Goal: Task Accomplishment & Management: Manage account settings

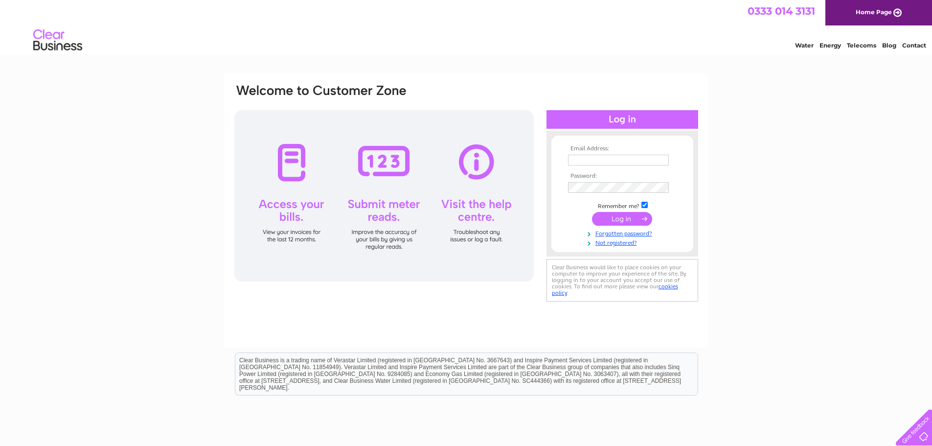
click at [587, 160] on input "text" at bounding box center [618, 160] width 101 height 11
type input "[PERSON_NAME][EMAIL_ADDRESS][PERSON_NAME][DOMAIN_NAME]"
click at [627, 217] on input "submit" at bounding box center [622, 220] width 60 height 14
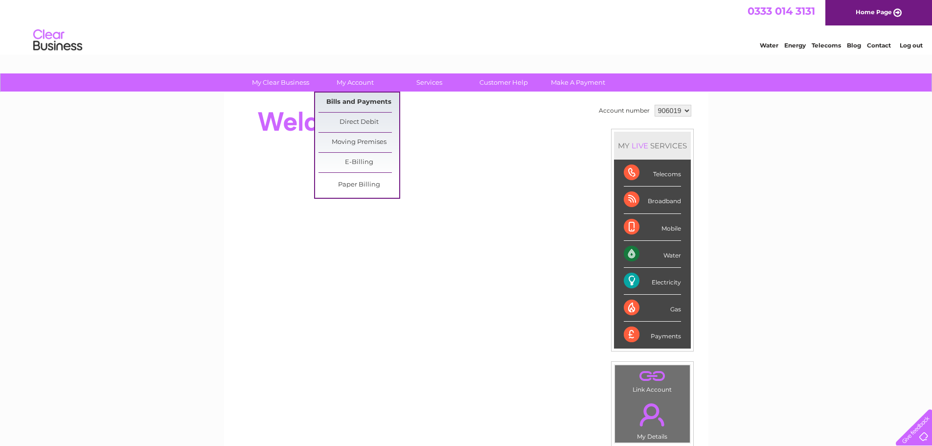
click at [348, 98] on link "Bills and Payments" at bounding box center [358, 102] width 81 height 20
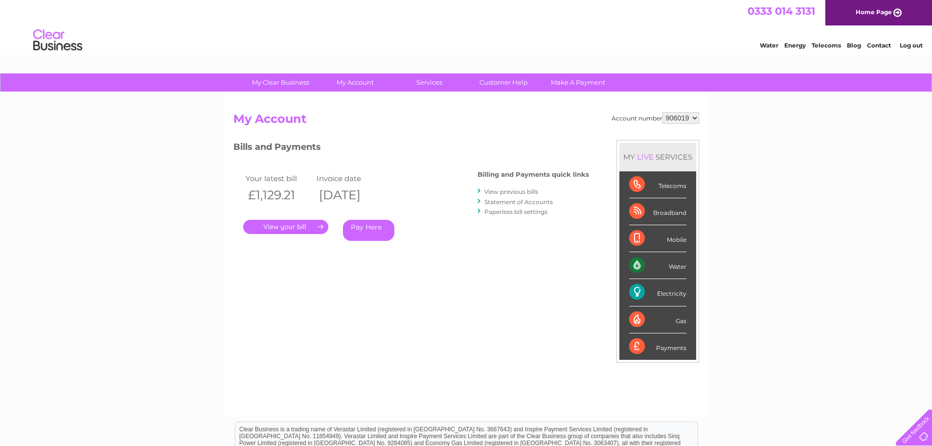
click at [299, 227] on link "." at bounding box center [285, 227] width 85 height 14
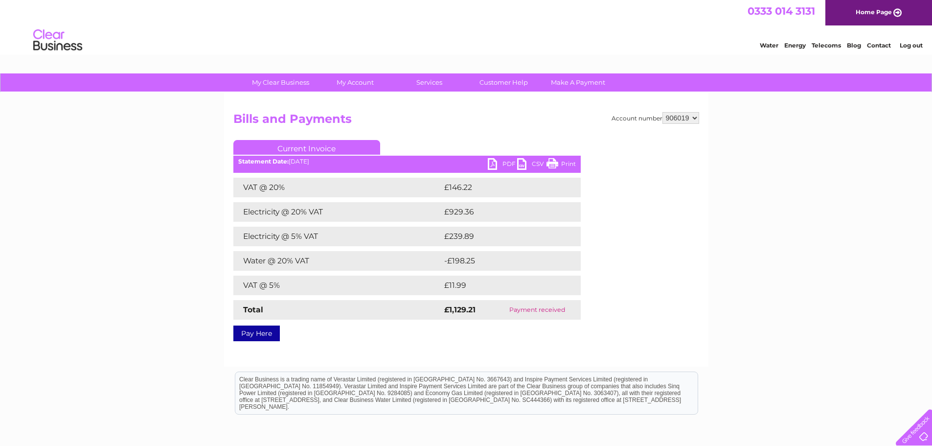
click at [501, 161] on link "PDF" at bounding box center [502, 165] width 29 height 14
click at [684, 117] on select "906019 929683" at bounding box center [680, 118] width 37 height 12
select select "929683"
click at [662, 112] on select "906019 929683" at bounding box center [680, 118] width 37 height 12
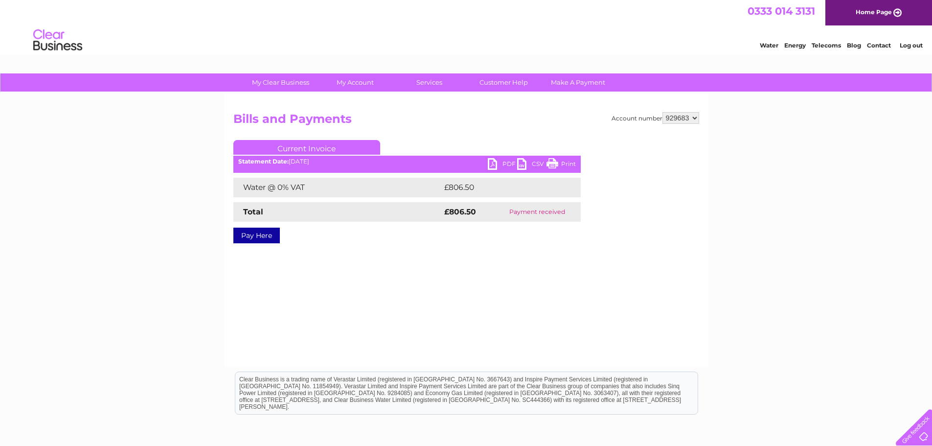
click at [504, 161] on link "PDF" at bounding box center [502, 165] width 29 height 14
click at [917, 44] on link "Log out" at bounding box center [910, 45] width 23 height 7
